Goal: Task Accomplishment & Management: Manage account settings

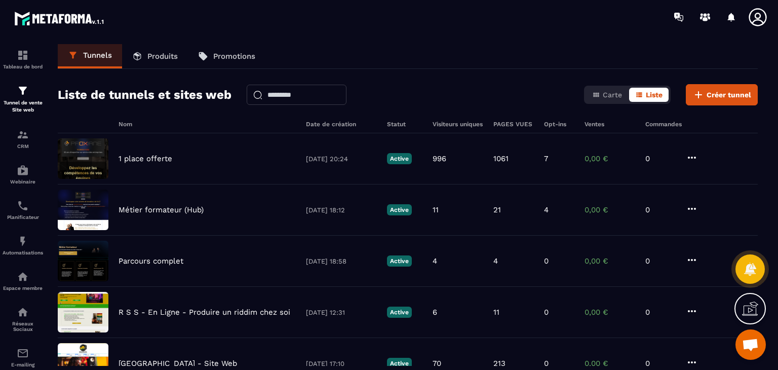
scroll to position [407, 0]
click at [25, 141] on div "CRM" at bounding box center [23, 139] width 41 height 20
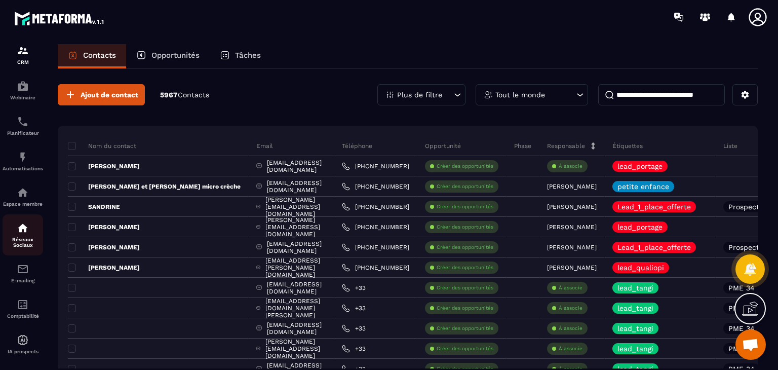
scroll to position [98, 0]
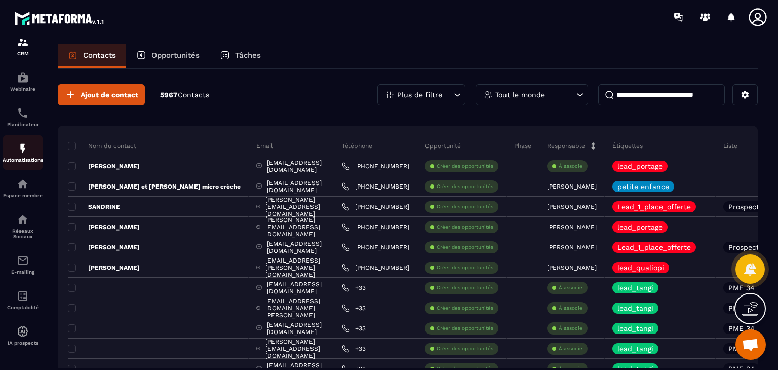
click at [24, 145] on img at bounding box center [23, 148] width 12 height 12
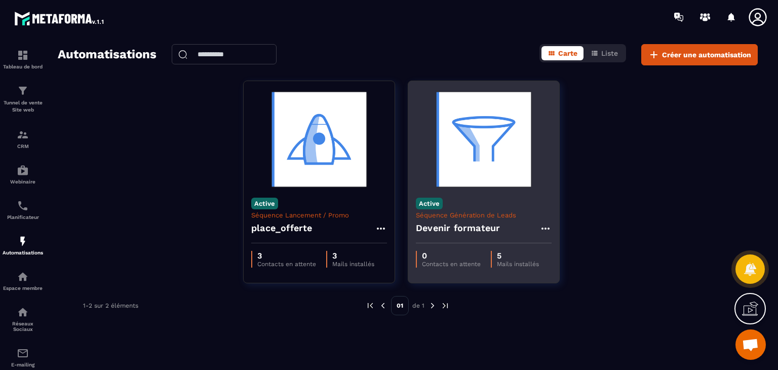
click at [485, 221] on h4 "Devenir formateur" at bounding box center [458, 228] width 84 height 14
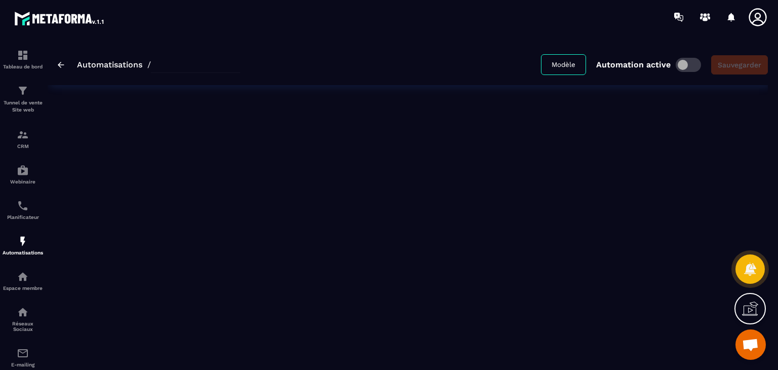
type input "**********"
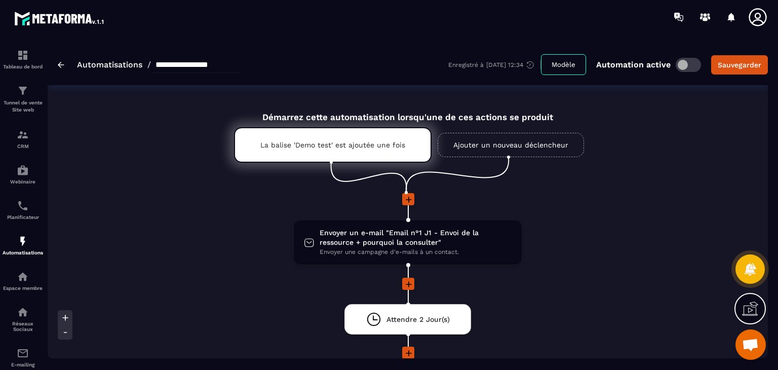
click at [692, 65] on span at bounding box center [688, 65] width 25 height 14
click at [18, 93] on img at bounding box center [23, 91] width 12 height 12
